Goal: Find specific page/section: Find specific page/section

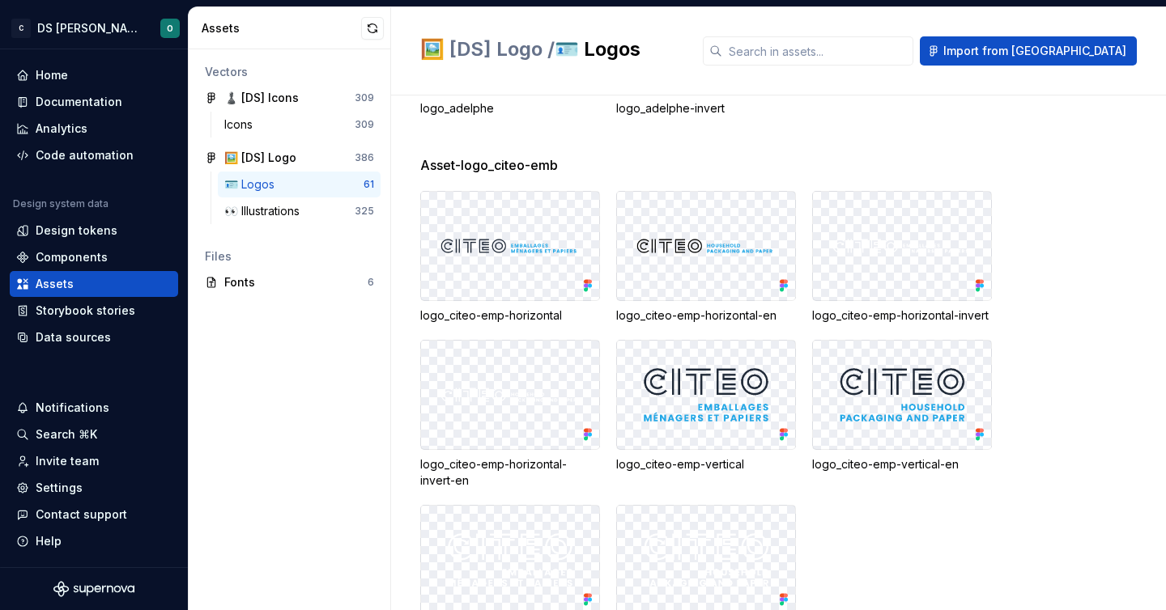
scroll to position [385, 0]
click at [493, 405] on img at bounding box center [510, 394] width 152 height 28
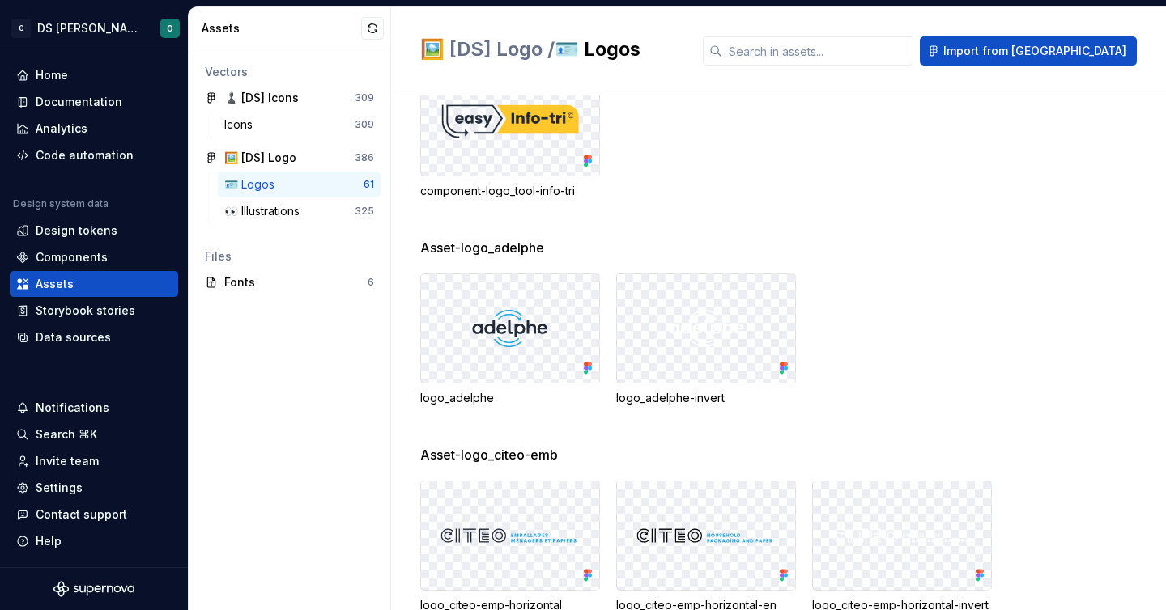
scroll to position [0, 0]
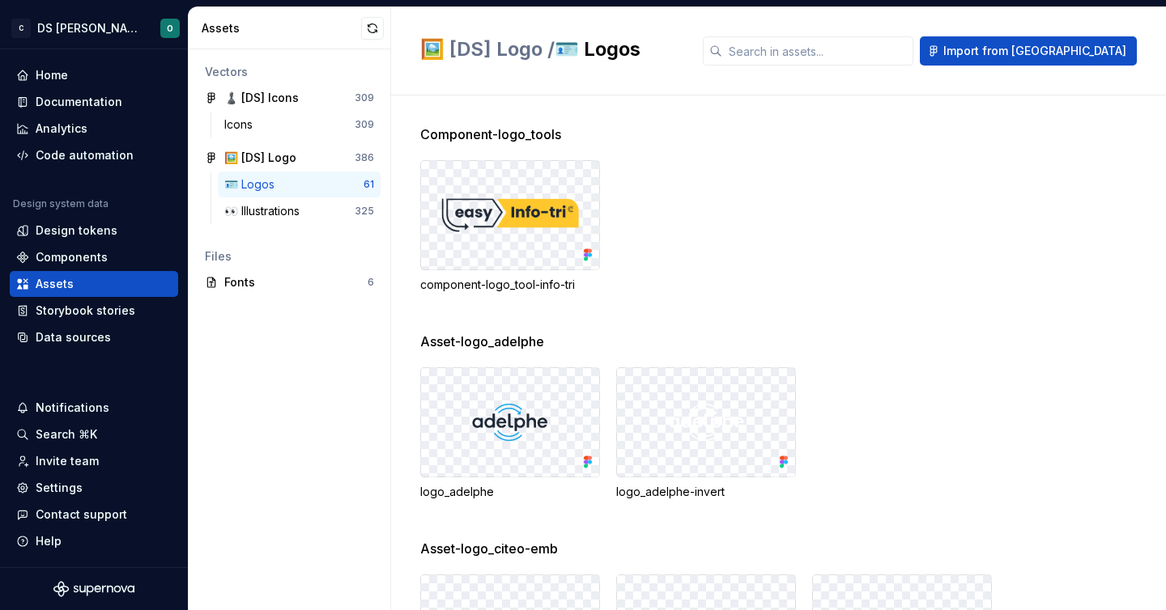
click at [760, 252] on div "component-logo_tool-info-tri" at bounding box center [793, 226] width 746 height 133
click at [826, 168] on div "component-logo_tool-info-tri" at bounding box center [793, 226] width 746 height 133
click at [1081, 325] on div "Component-logo_tools component-logo_tool-info-tri" at bounding box center [793, 228] width 746 height 207
click at [68, 80] on div "Home" at bounding box center [93, 75] width 155 height 16
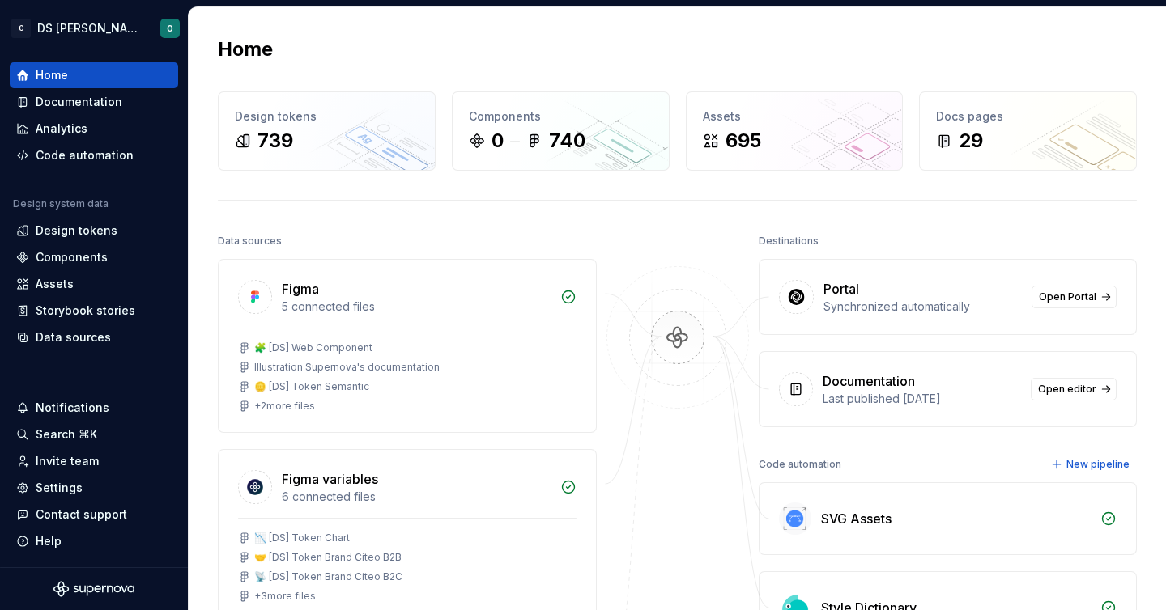
click at [459, 63] on div "Home Design tokens 739 Components 0 740 Assets 695 Docs pages 29 Data sources F…" at bounding box center [677, 448] width 977 height 883
